Goal: Information Seeking & Learning: Learn about a topic

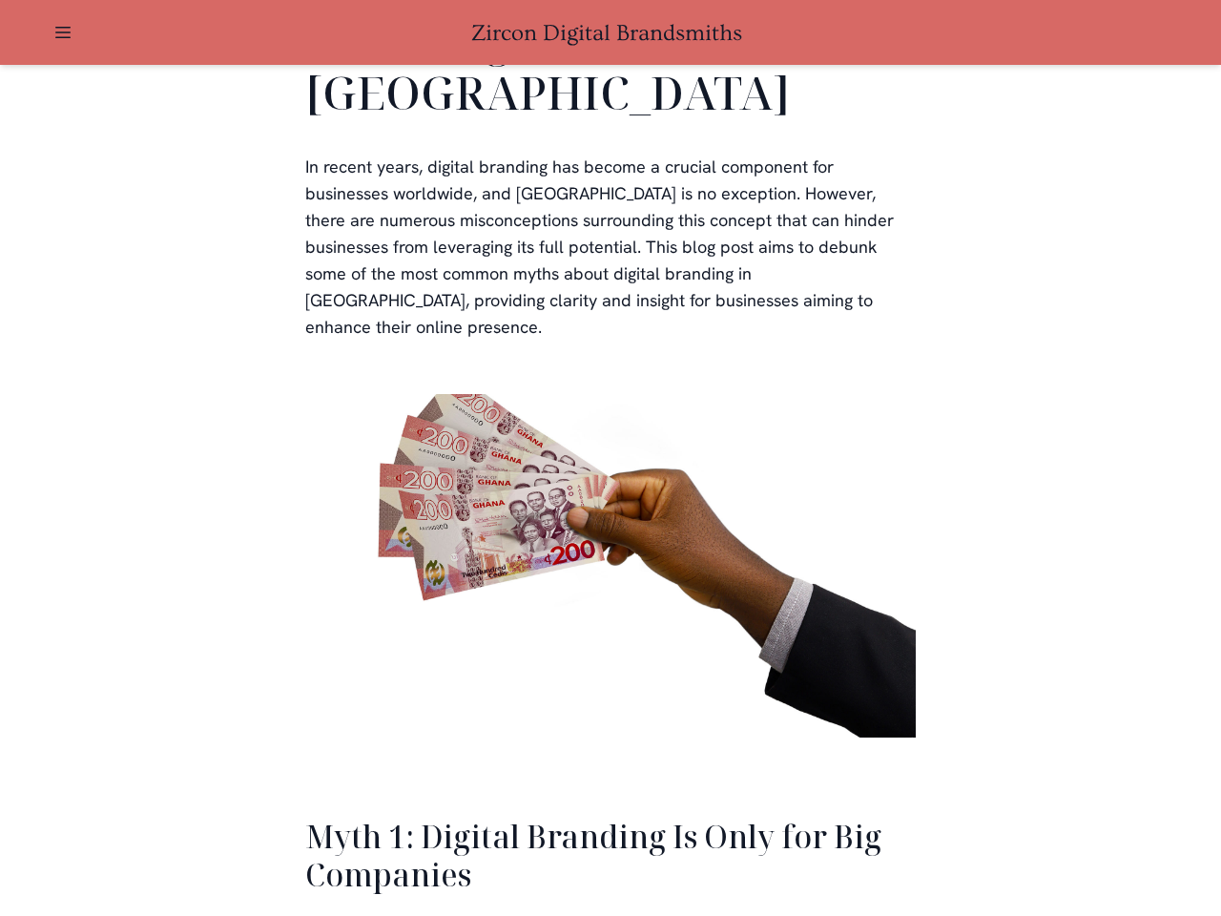
scroll to position [4190, 0]
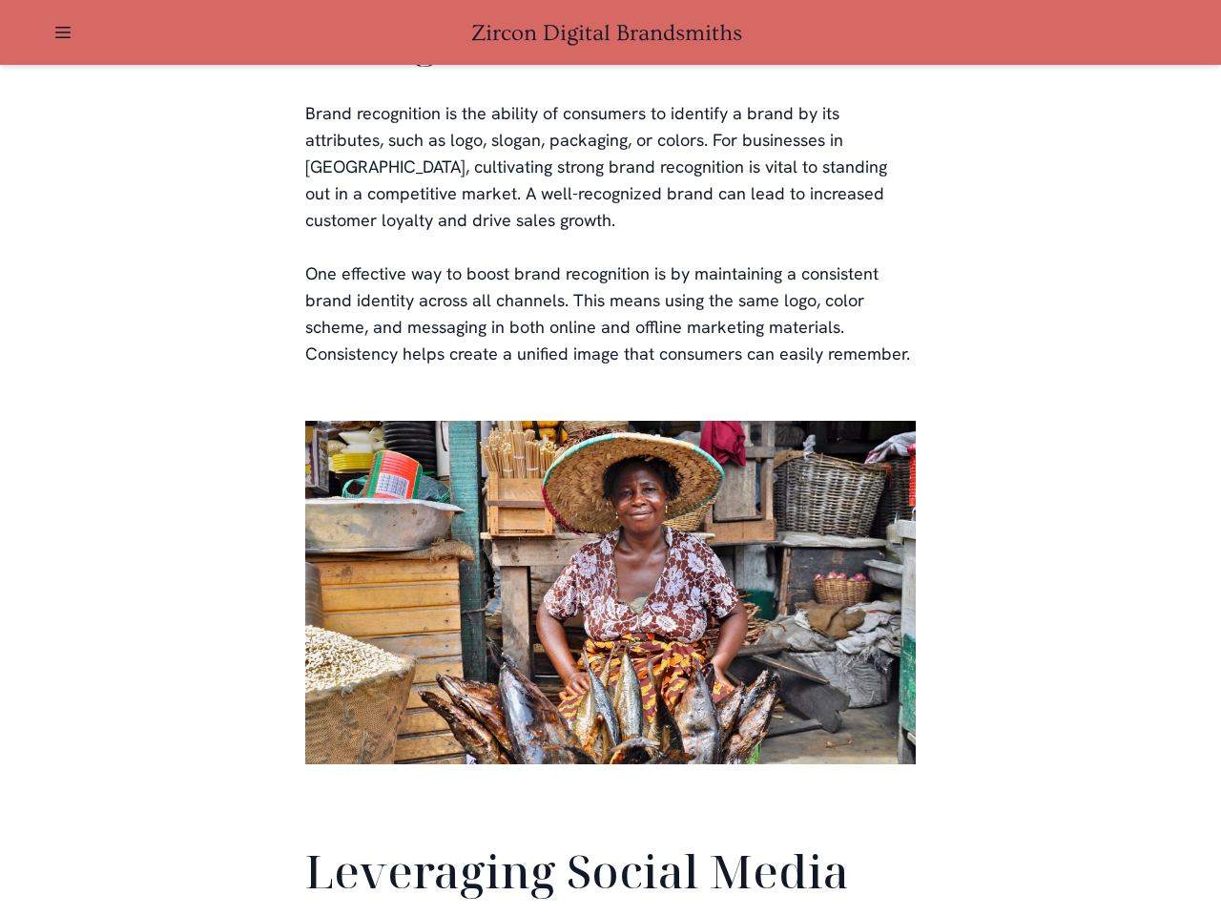
scroll to position [4491, 0]
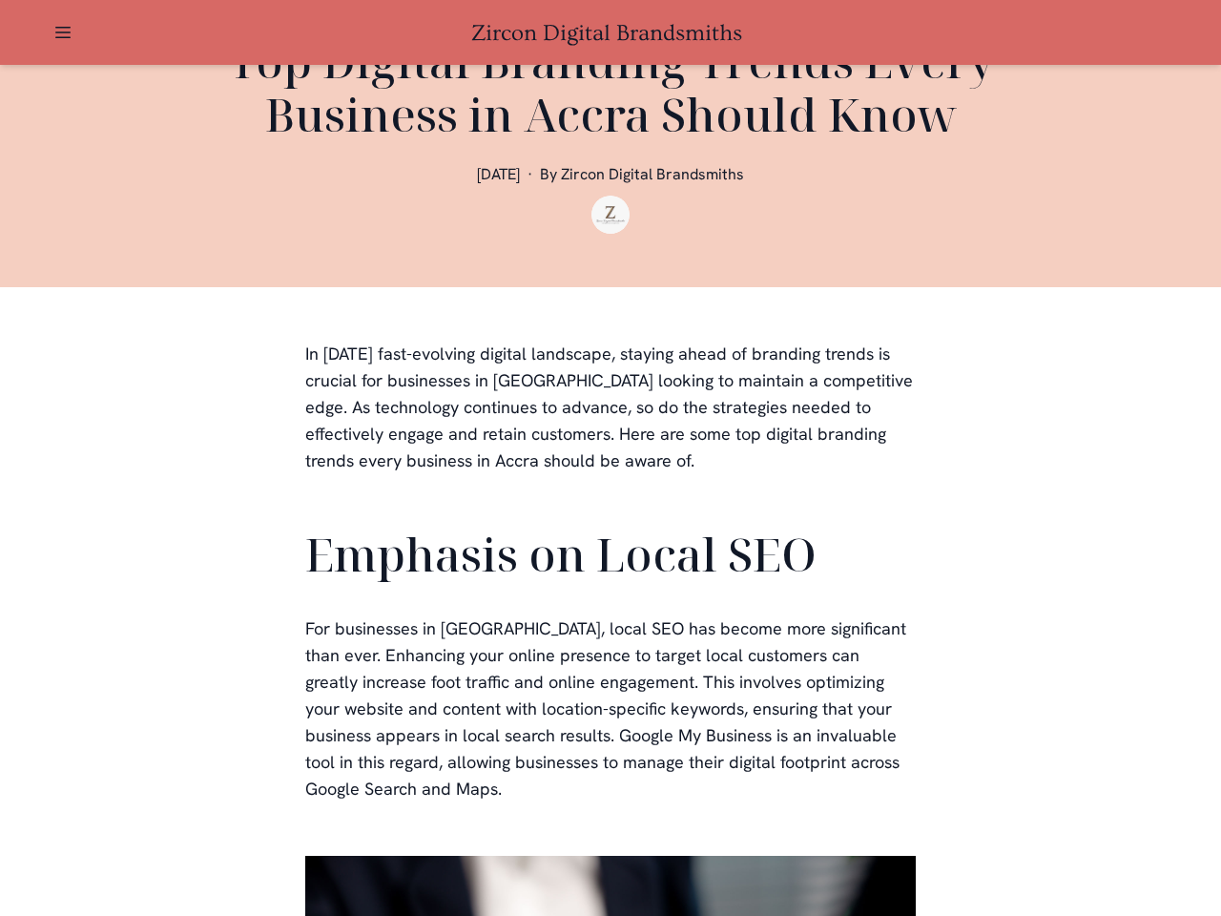
scroll to position [572, 0]
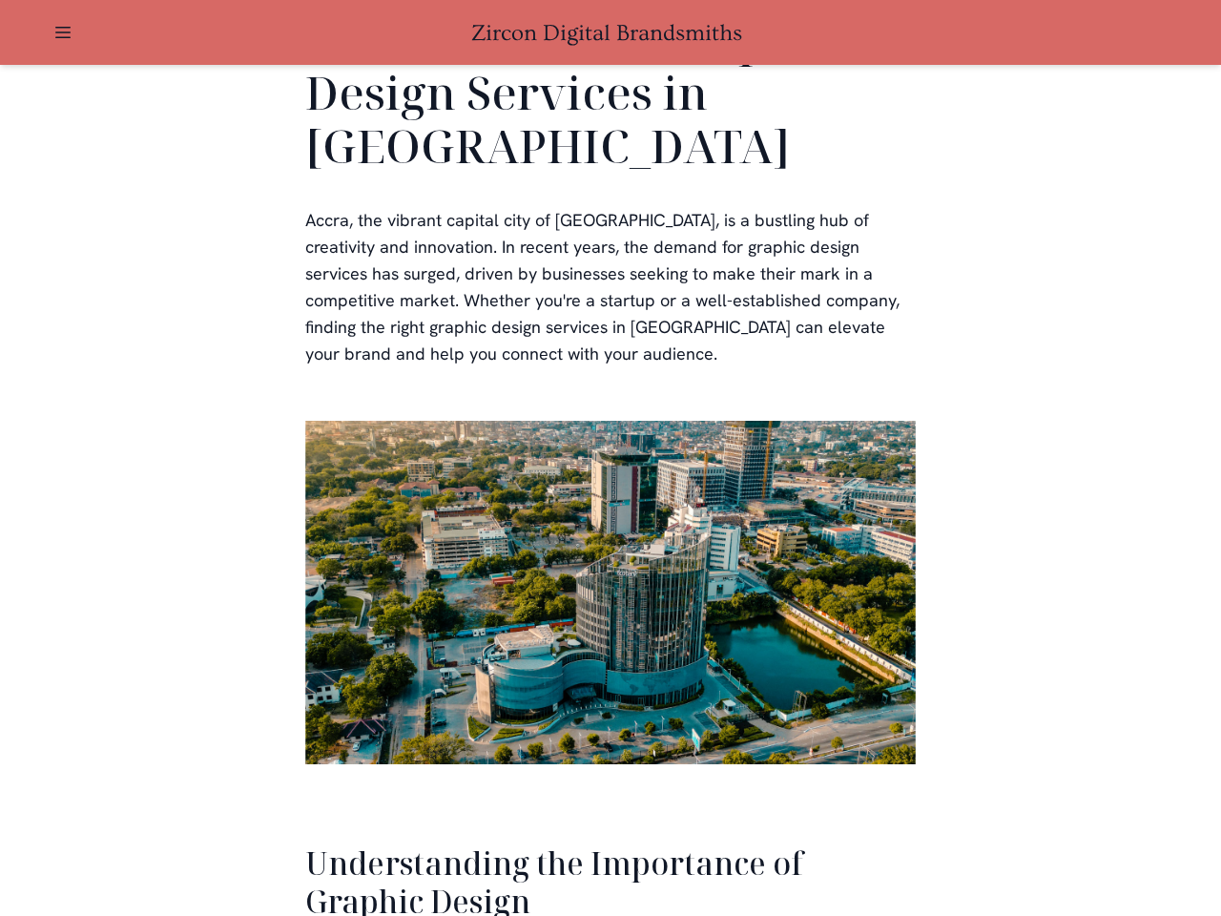
scroll to position [3919, 0]
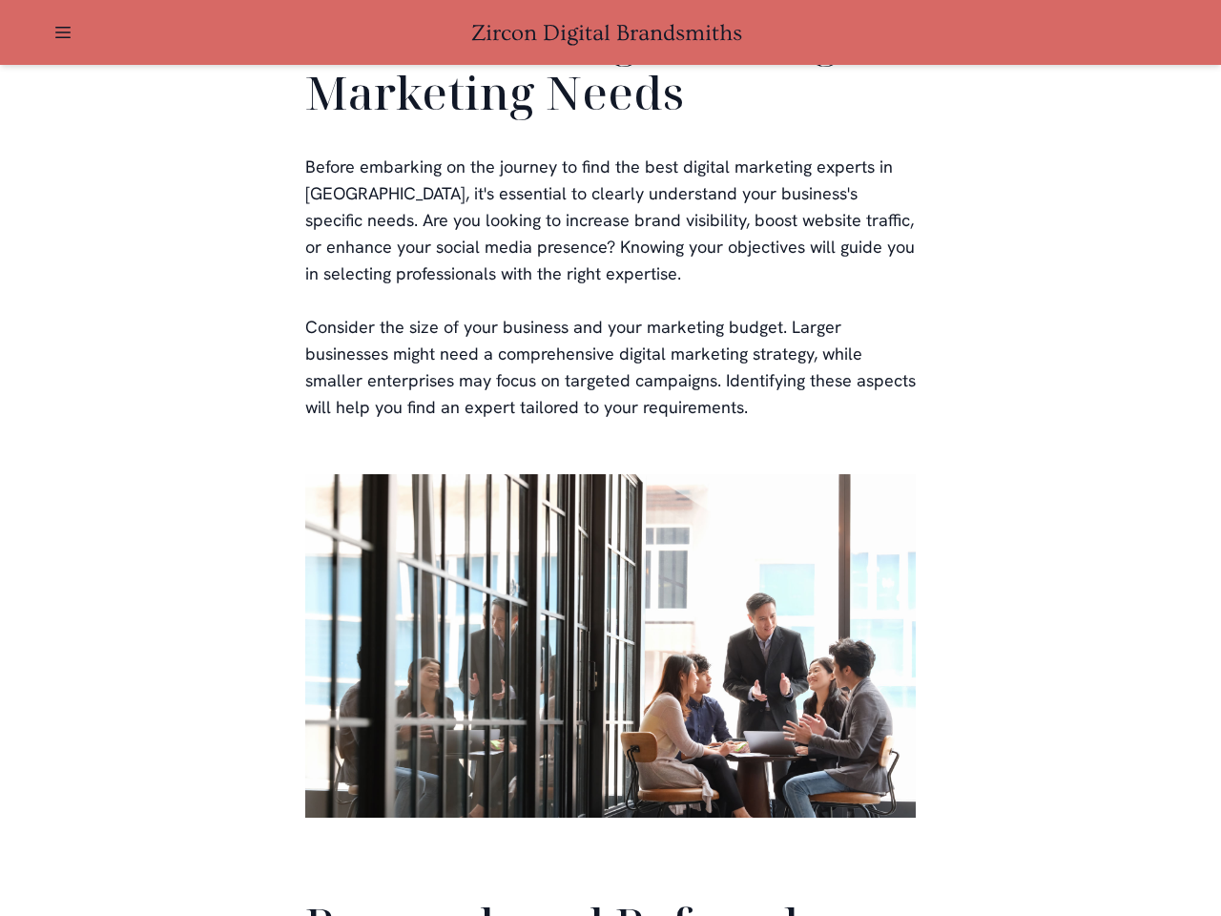
scroll to position [4541, 0]
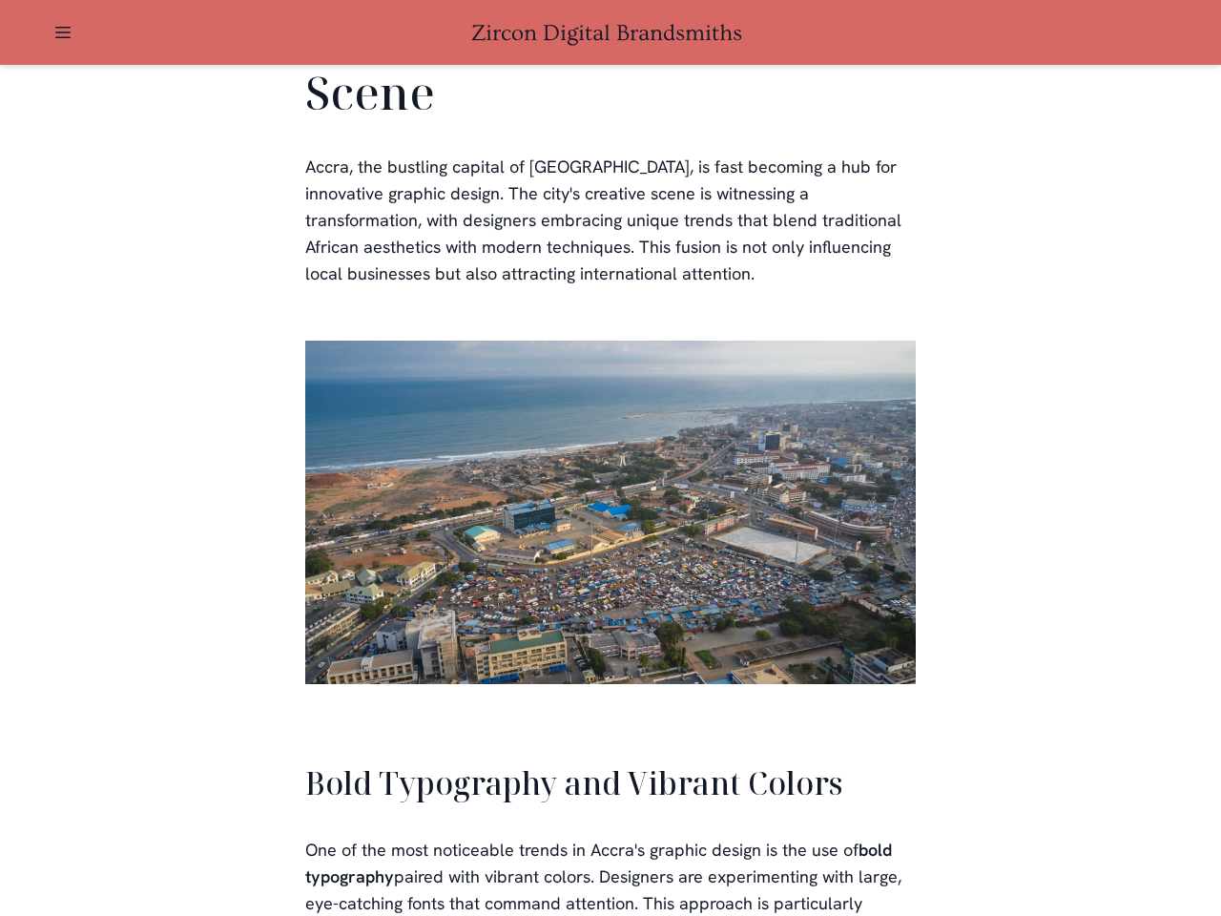
scroll to position [4319, 0]
